Goal: Task Accomplishment & Management: Manage account settings

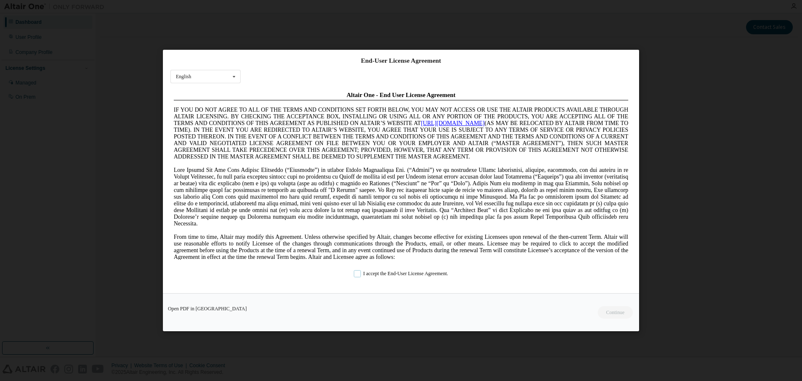
click at [358, 275] on label "I accept the End-User License Agreement." at bounding box center [401, 273] width 94 height 7
click at [611, 311] on button "Continue" at bounding box center [615, 312] width 36 height 13
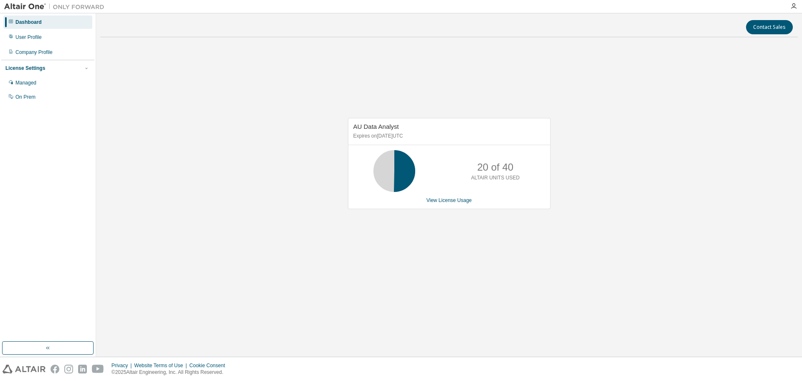
click at [83, 66] on div "License Settings" at bounding box center [47, 68] width 85 height 8
click at [83, 66] on div at bounding box center [87, 68] width 8 height 8
click at [35, 82] on div "Managed" at bounding box center [25, 82] width 21 height 7
click at [32, 83] on div "Managed" at bounding box center [25, 82] width 21 height 7
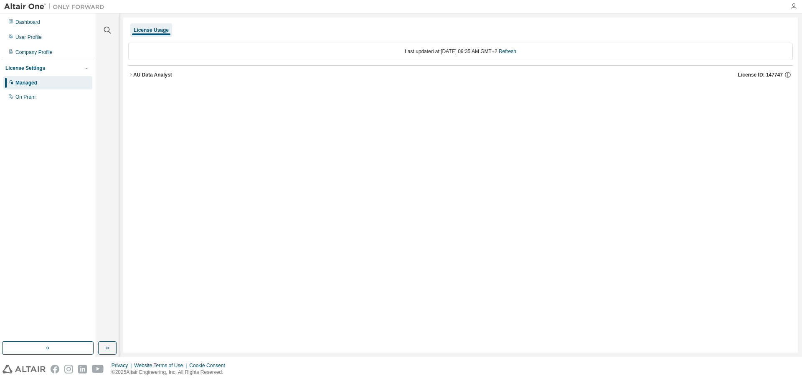
click at [794, 5] on icon "button" at bounding box center [793, 6] width 7 height 7
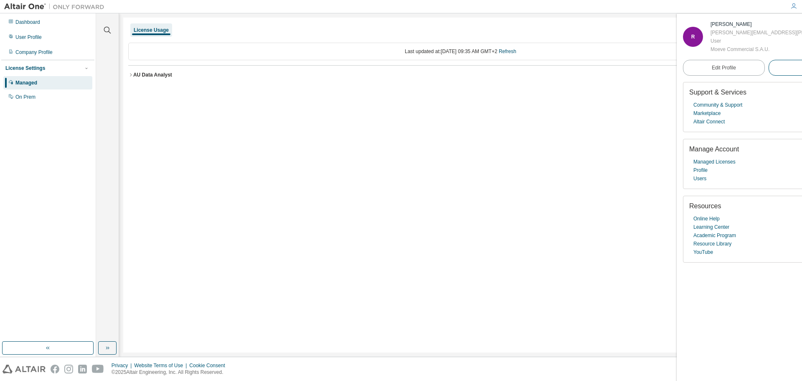
click at [802, 67] on span "Logout" at bounding box center [809, 68] width 15 height 8
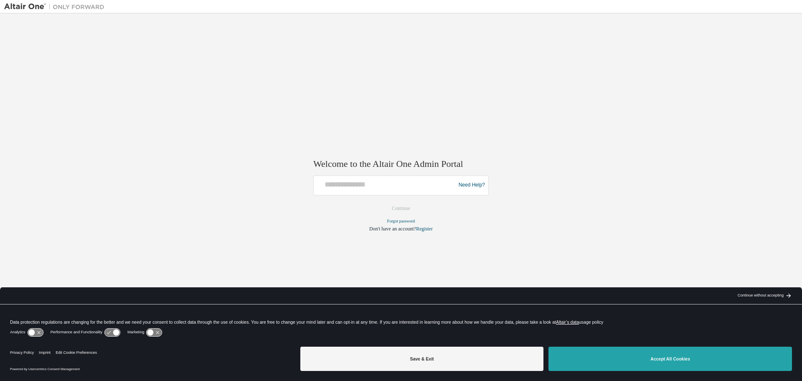
click at [663, 359] on button "Accept All Cookies" at bounding box center [671, 358] width 244 height 24
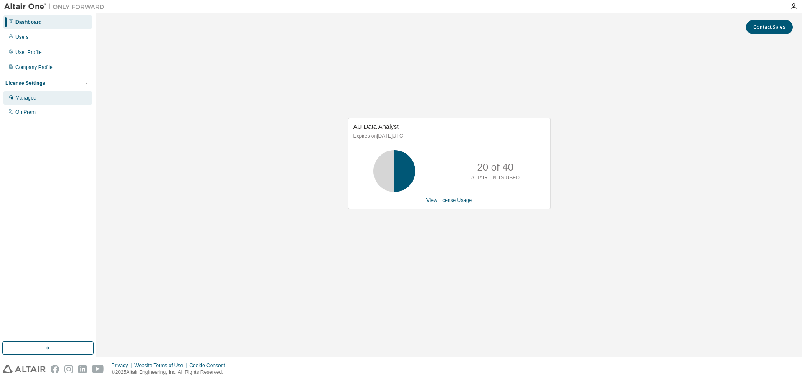
click at [30, 101] on div "Managed" at bounding box center [25, 97] width 21 height 7
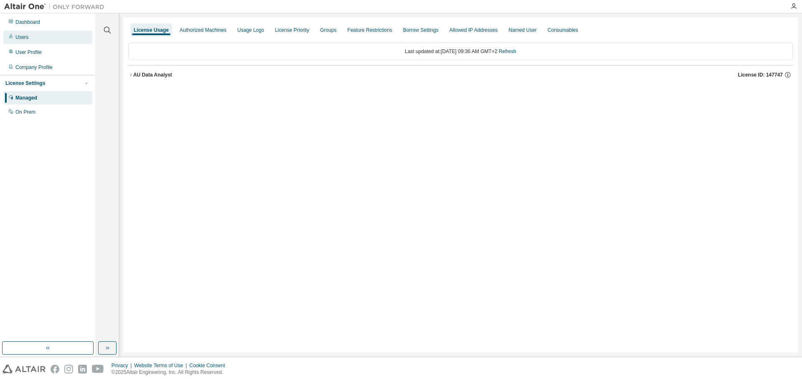
click at [28, 38] on div "Users" at bounding box center [47, 36] width 89 height 13
